Goal: Information Seeking & Learning: Compare options

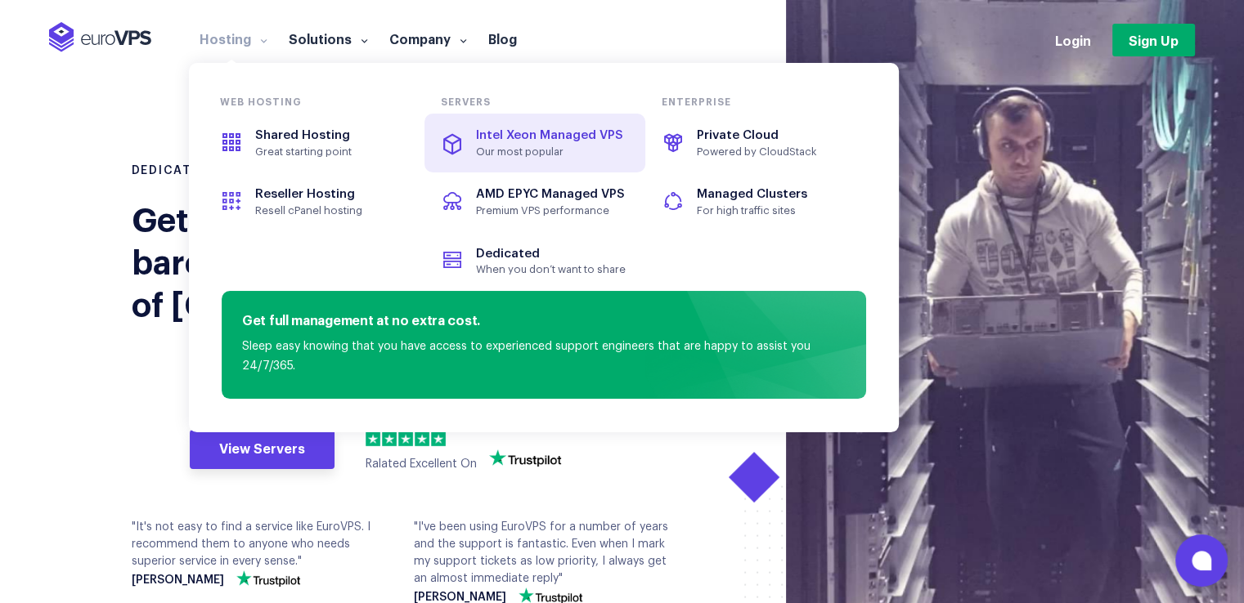
click at [528, 145] on span "Intel Xeon Managed VPS" at bounding box center [534, 136] width 183 height 19
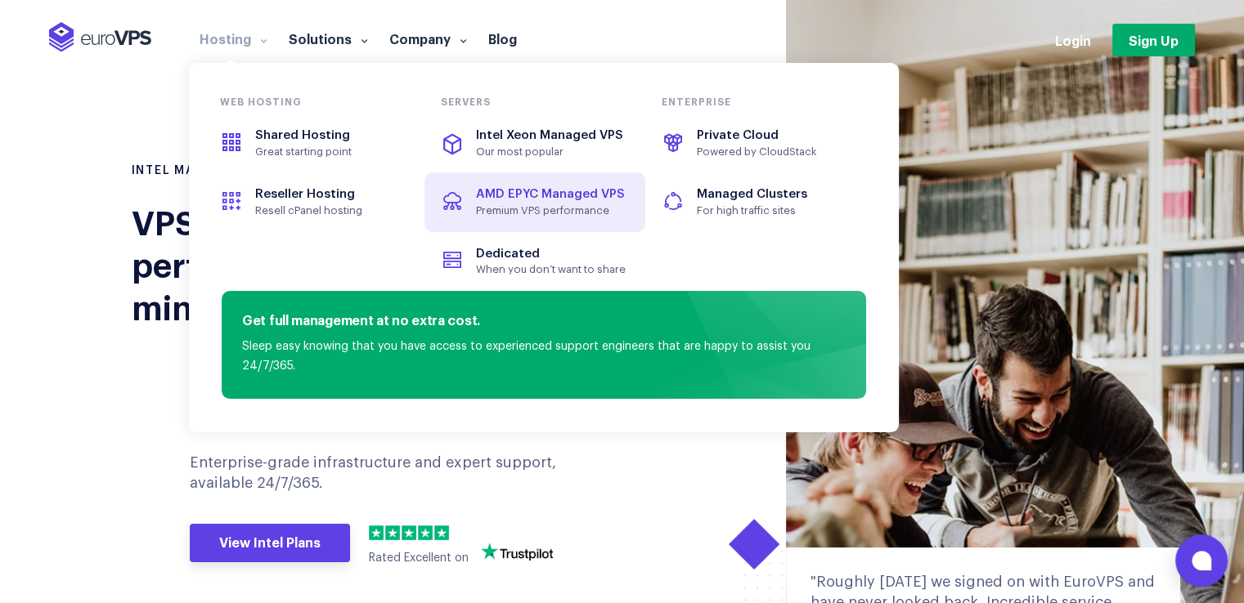
click at [512, 225] on link "AMD EPYC Managed VPS Premium VPS performance" at bounding box center [534, 202] width 221 height 59
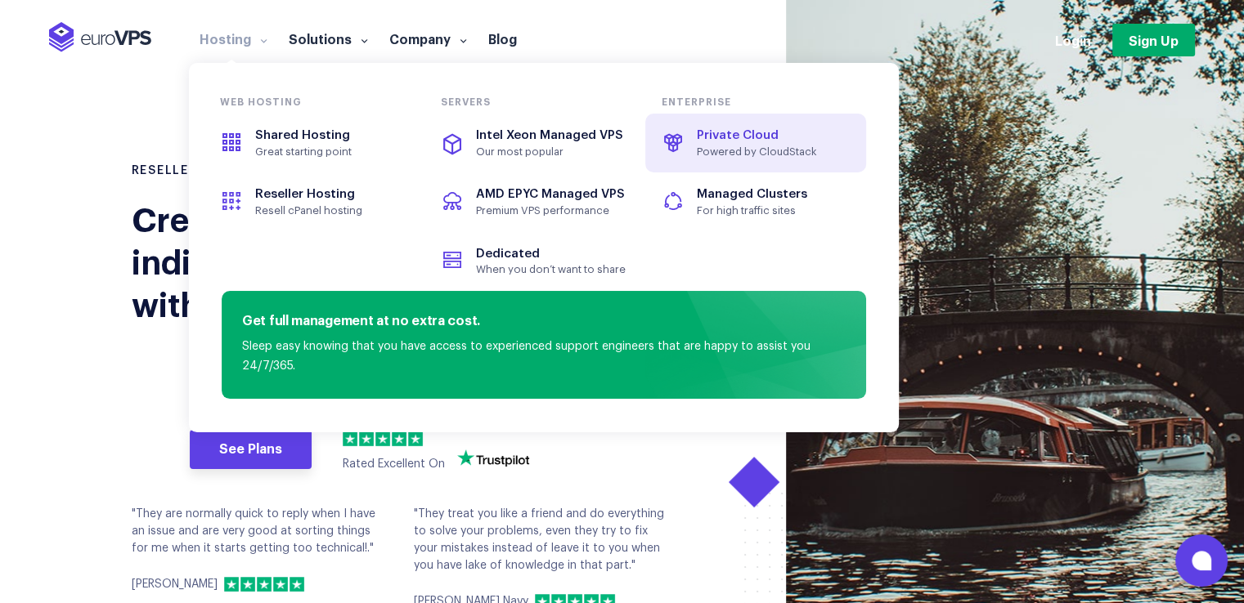
click at [801, 121] on link "Private Cloud Powered by CloudStack" at bounding box center [755, 143] width 221 height 59
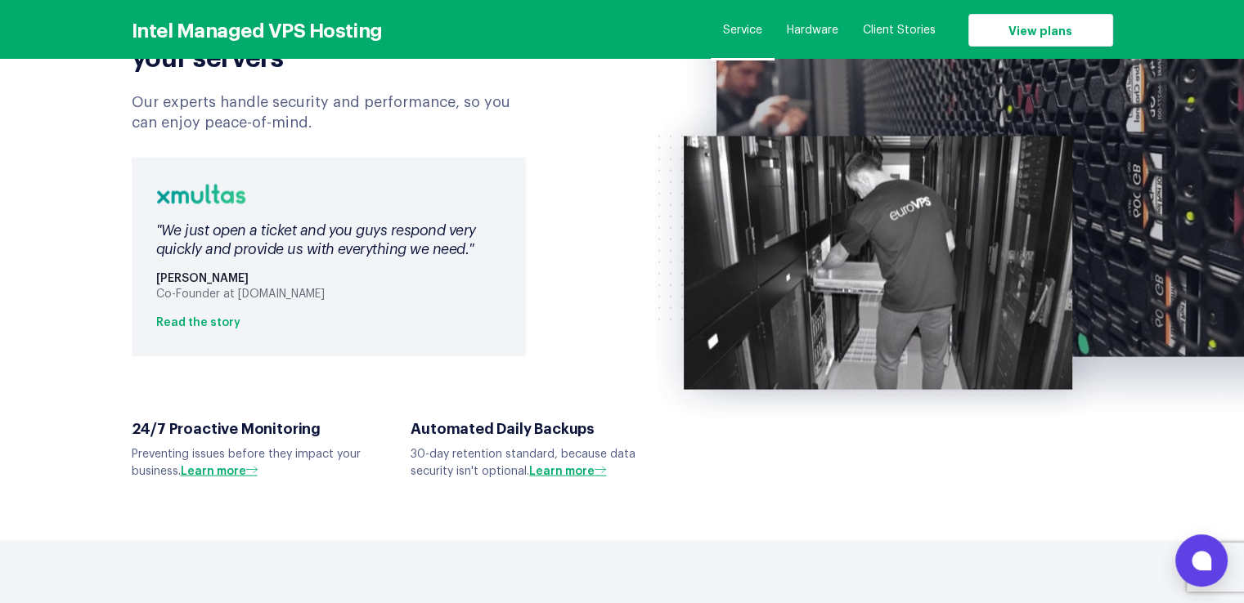
scroll to position [3269, 0]
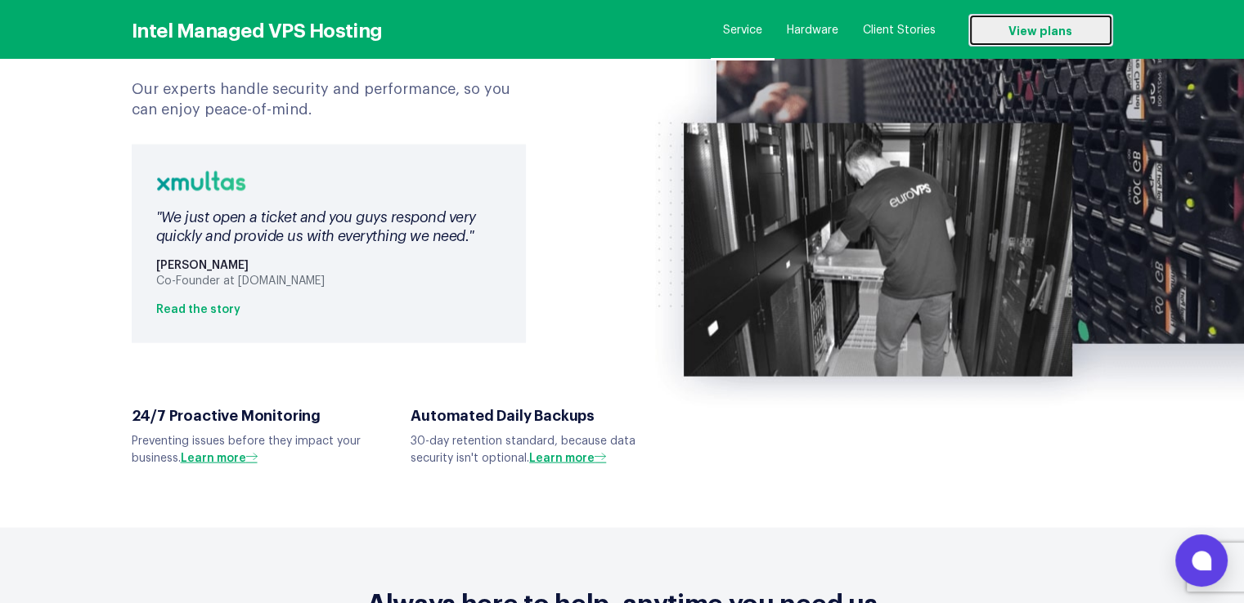
click at [1043, 40] on link "View plans" at bounding box center [1040, 30] width 145 height 33
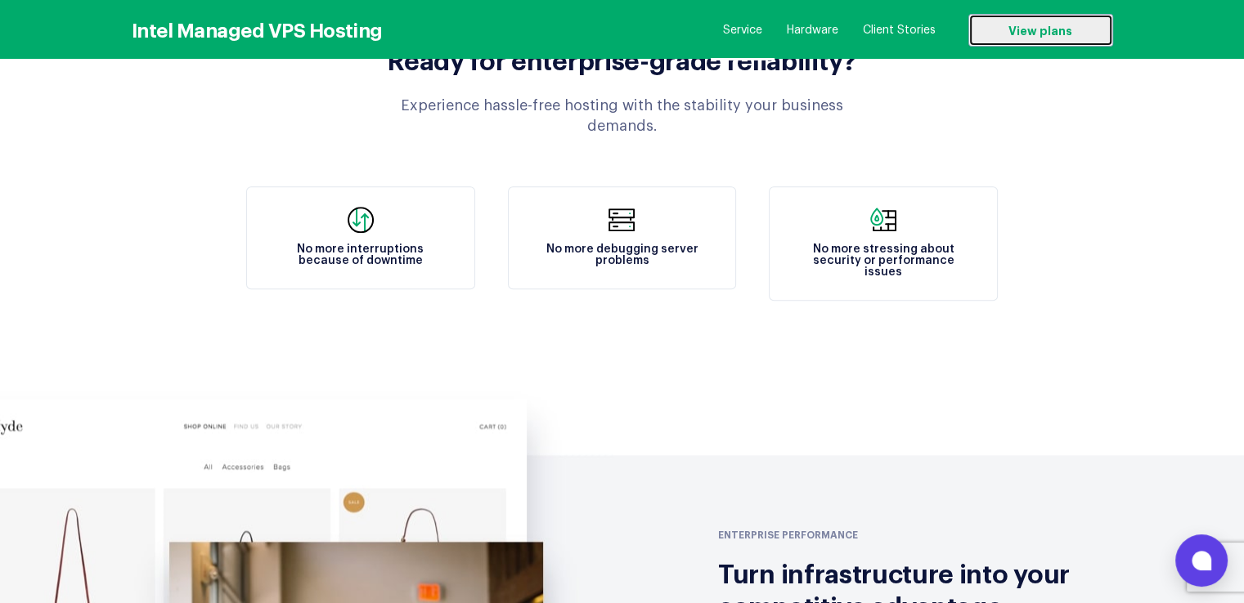
scroll to position [1799, 0]
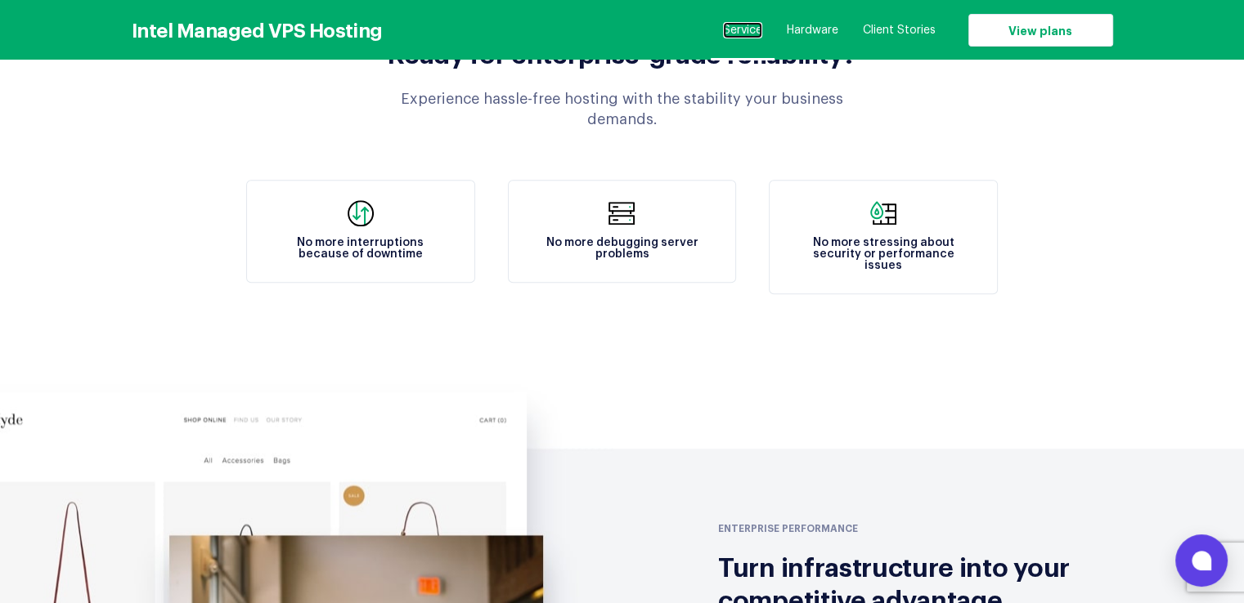
click at [723, 29] on link "Service" at bounding box center [742, 30] width 39 height 16
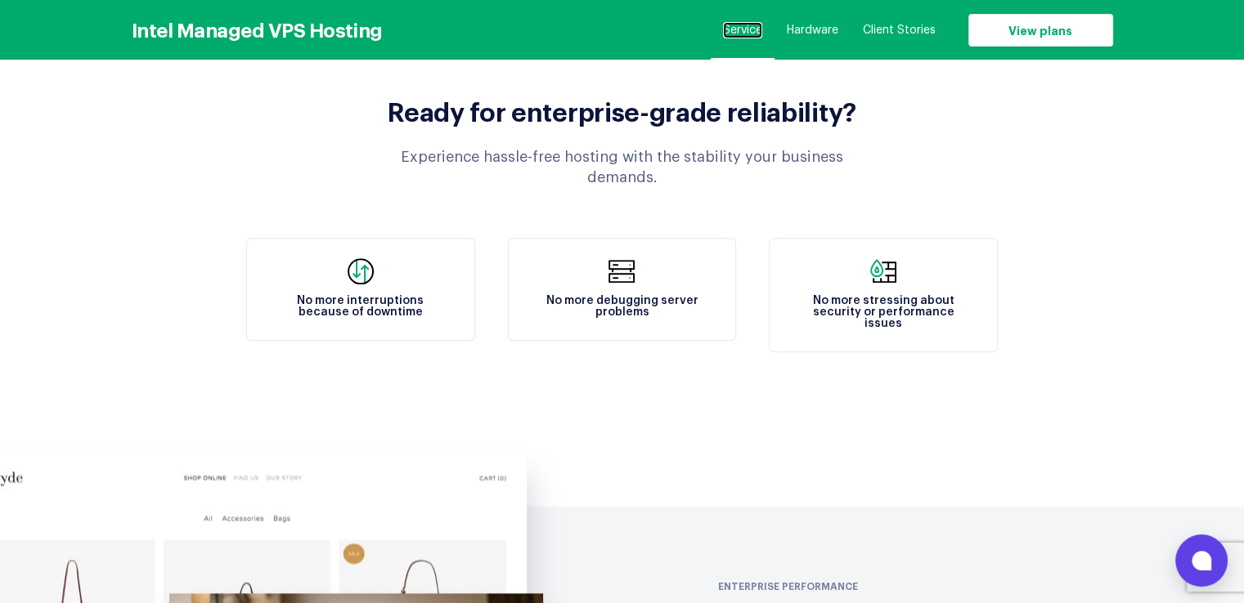
scroll to position [1736, 0]
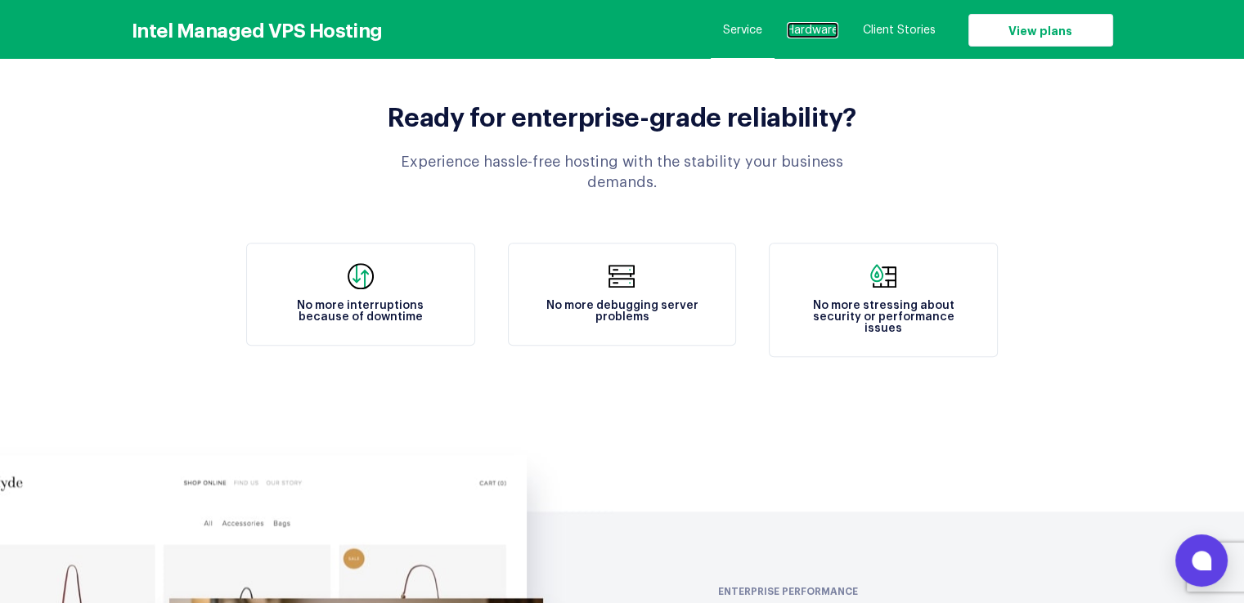
click at [814, 30] on link "Hardware" at bounding box center [813, 30] width 52 height 16
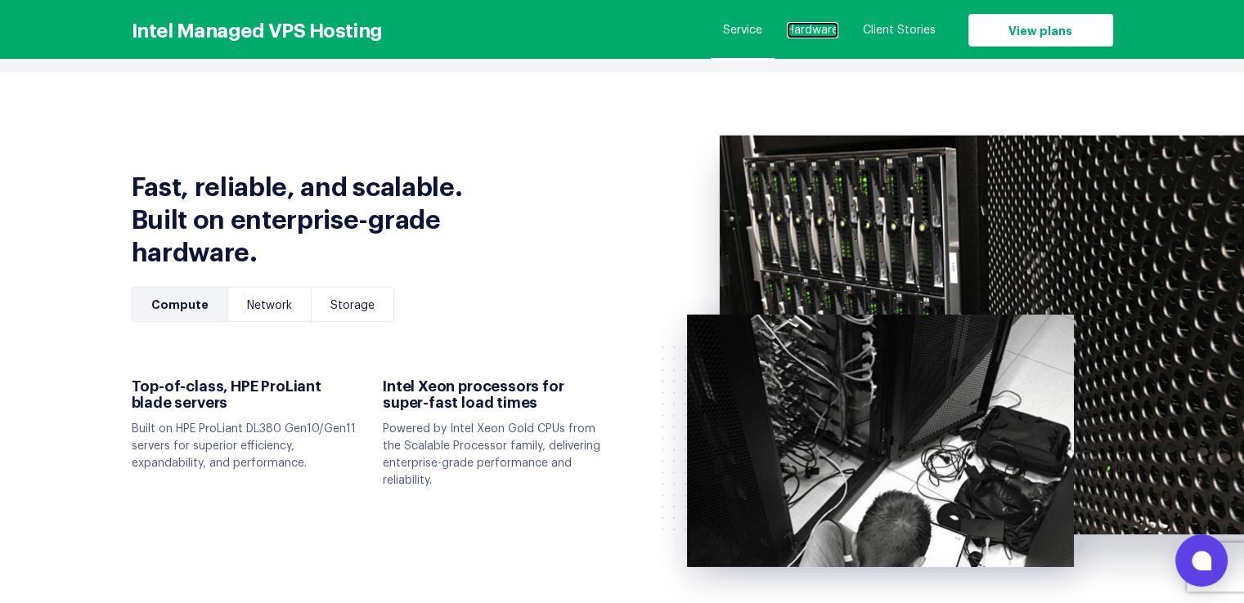
scroll to position [4178, 0]
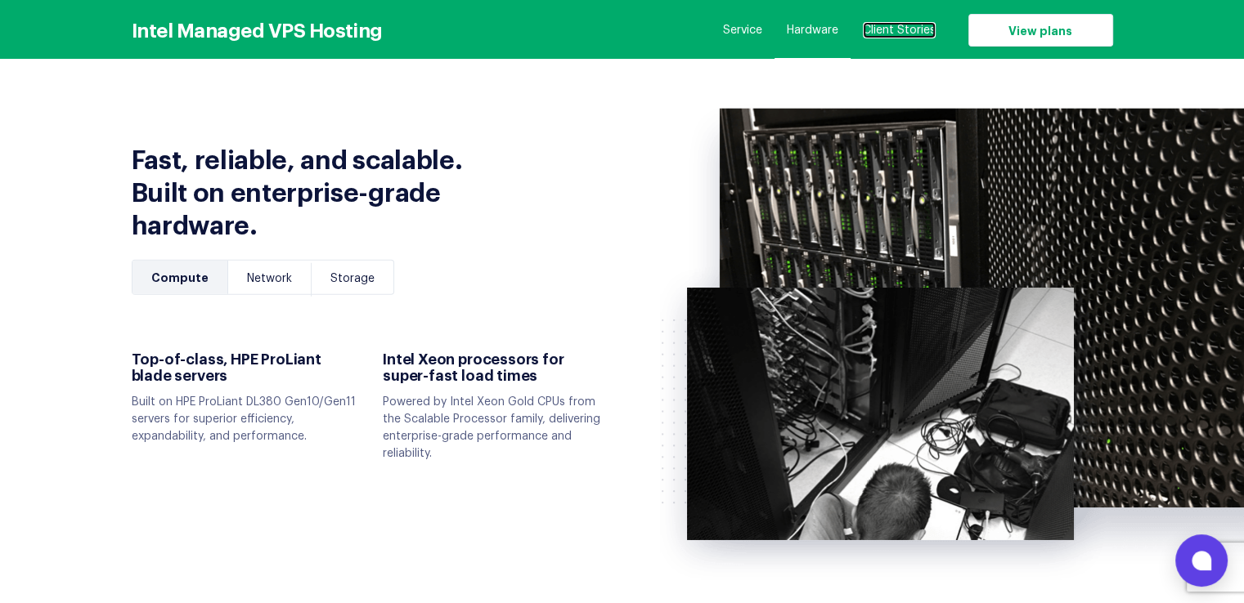
click at [922, 28] on link "Client Stories" at bounding box center [899, 30] width 73 height 16
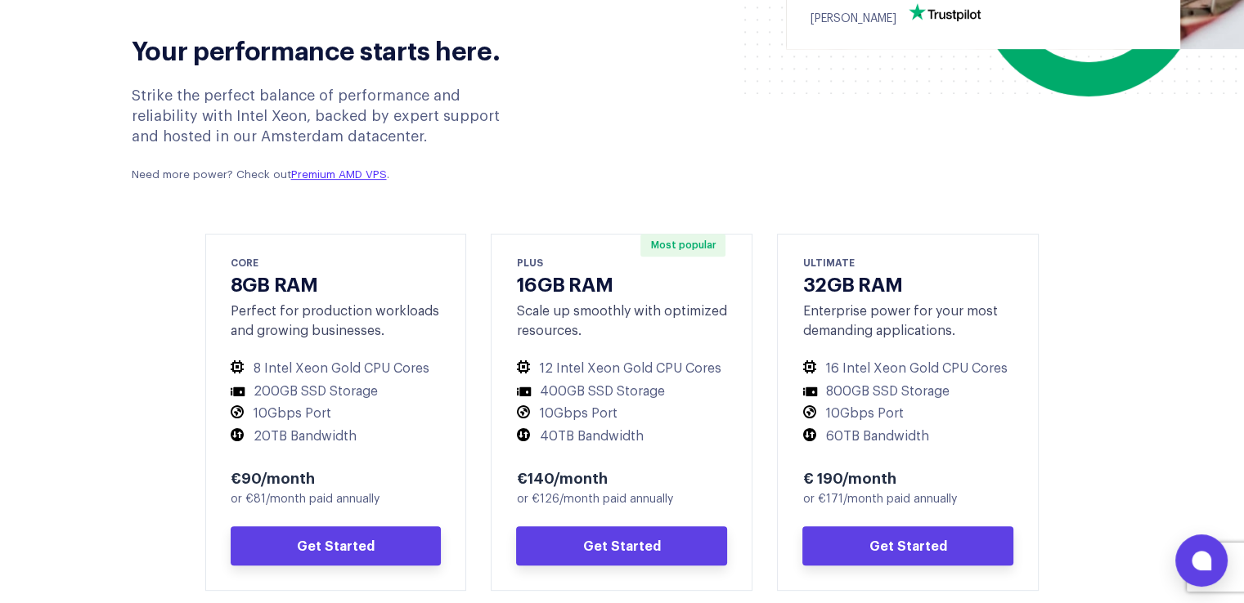
scroll to position [655, 0]
